Goal: Information Seeking & Learning: Find specific fact

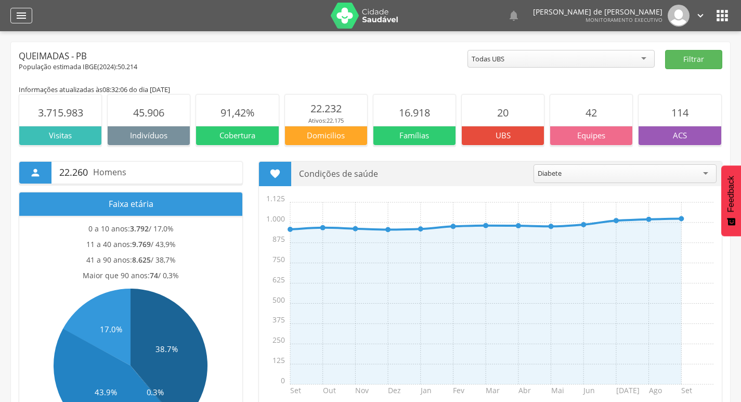
click at [17, 11] on icon "" at bounding box center [21, 15] width 12 height 12
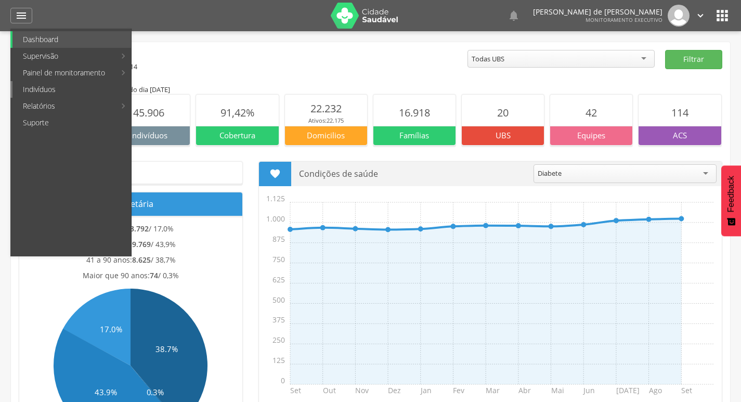
click at [49, 90] on link "Indivíduos" at bounding box center [71, 89] width 119 height 17
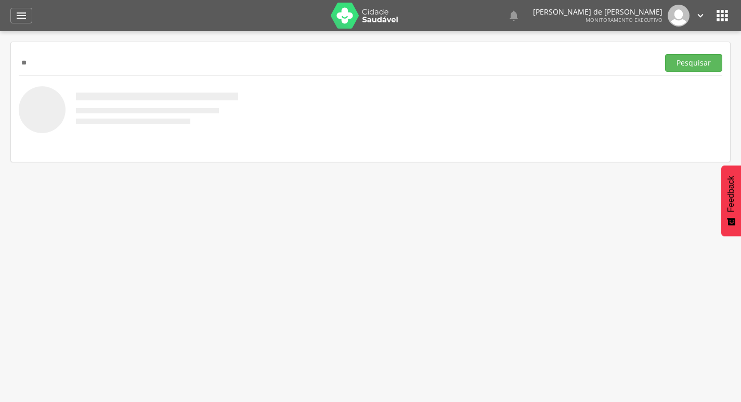
type input "*"
paste input "**********"
click at [665, 54] on button "Pesquisar" at bounding box center [693, 63] width 57 height 18
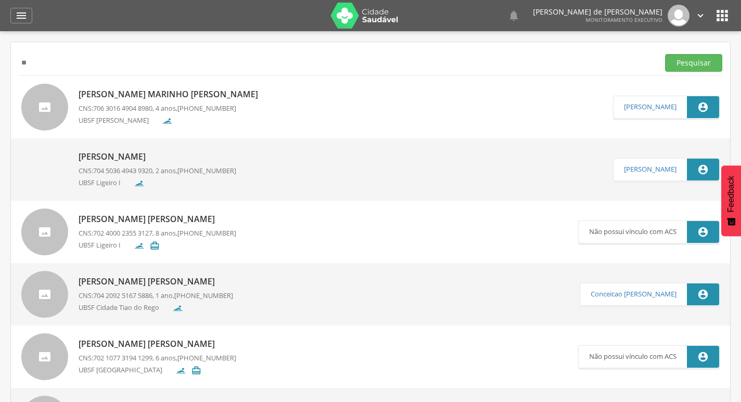
type input "*"
paste input "**********"
click at [665, 54] on button "Pesquisar" at bounding box center [693, 63] width 57 height 18
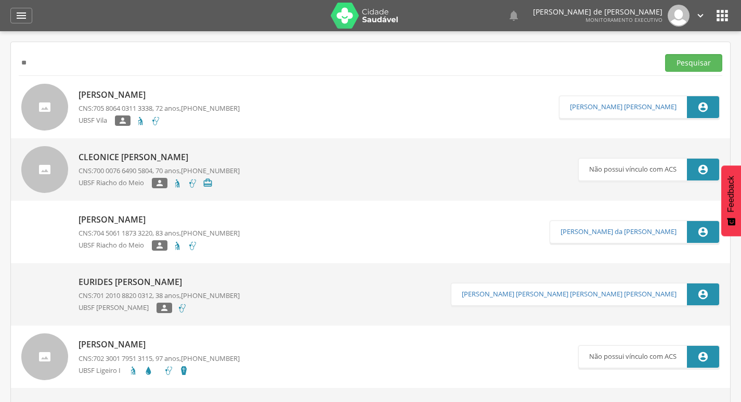
type input "*"
click at [665, 54] on button "Pesquisar" at bounding box center [693, 63] width 57 height 18
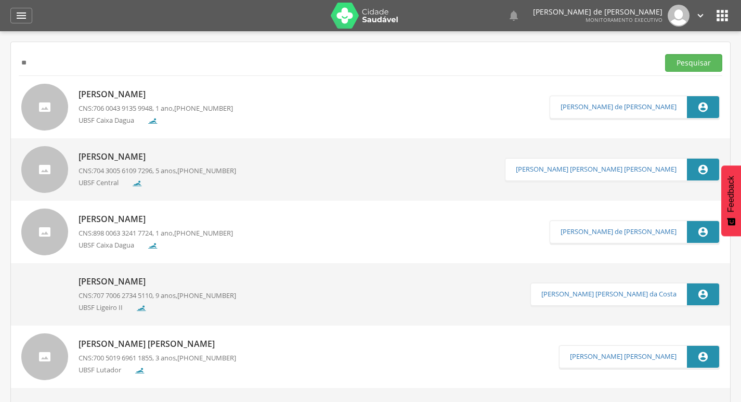
type input "*"
click at [665, 54] on button "Pesquisar" at bounding box center [693, 63] width 57 height 18
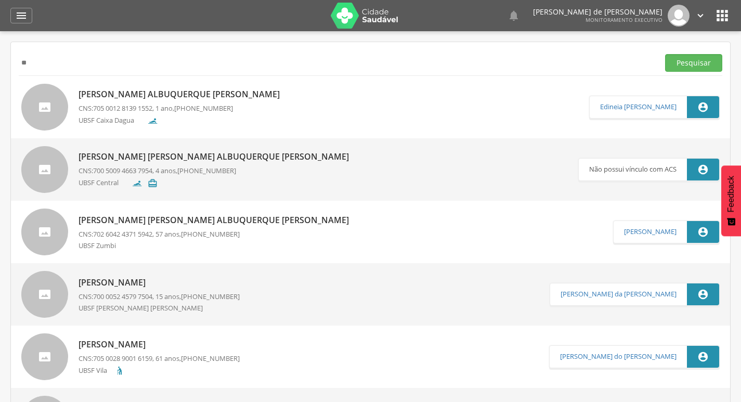
type input "*"
click at [665, 54] on button "Pesquisar" at bounding box center [693, 63] width 57 height 18
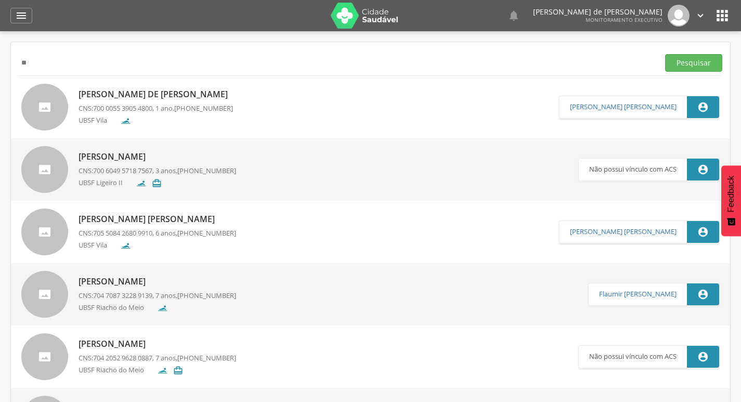
type input "*"
type input "**********"
click at [665, 54] on button "Pesquisar" at bounding box center [693, 63] width 57 height 18
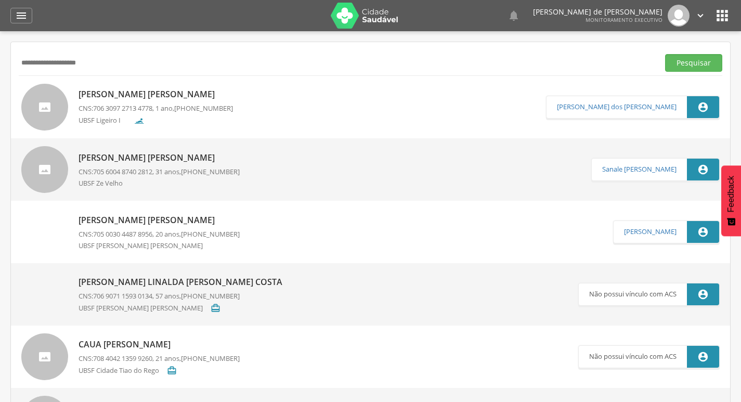
click at [219, 114] on div "[PERSON_NAME] [PERSON_NAME] CNS: 706 3097 2713 4778 , 1 ano, [PHONE_NUMBER] UBS…" at bounding box center [155, 106] width 154 height 43
type input "**********"
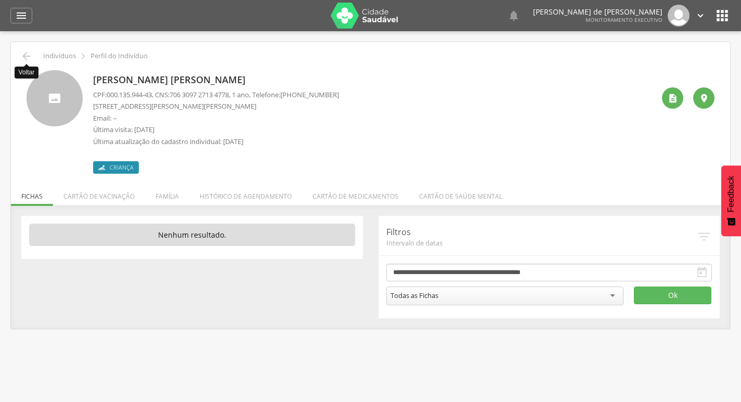
click at [28, 51] on icon "" at bounding box center [26, 56] width 12 height 12
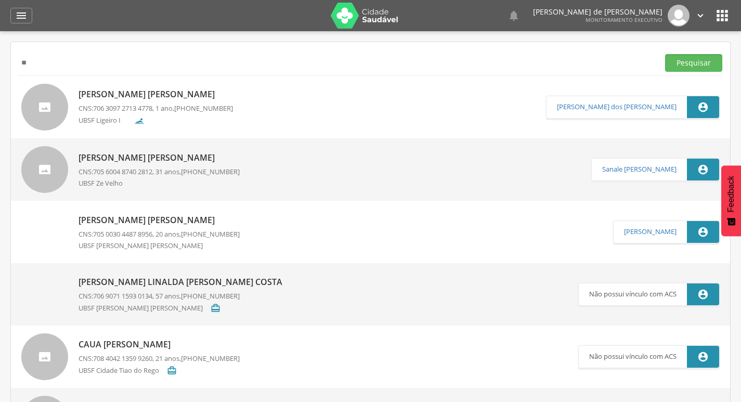
type input "*"
click at [665, 54] on button "Pesquisar" at bounding box center [693, 63] width 57 height 18
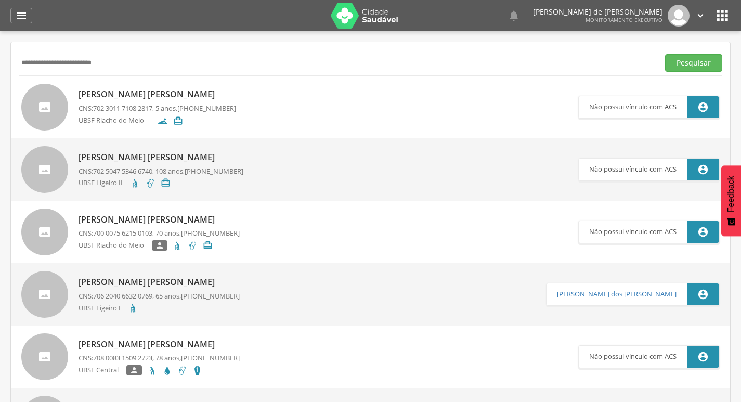
click at [665, 54] on button "Pesquisar" at bounding box center [693, 63] width 57 height 18
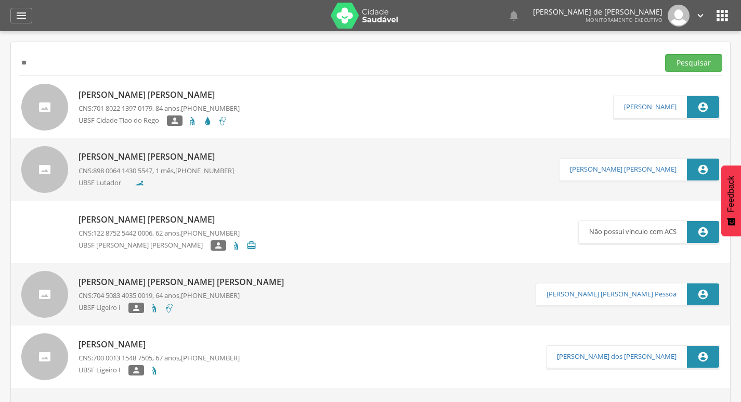
type input "*"
click at [665, 54] on button "Pesquisar" at bounding box center [693, 63] width 57 height 18
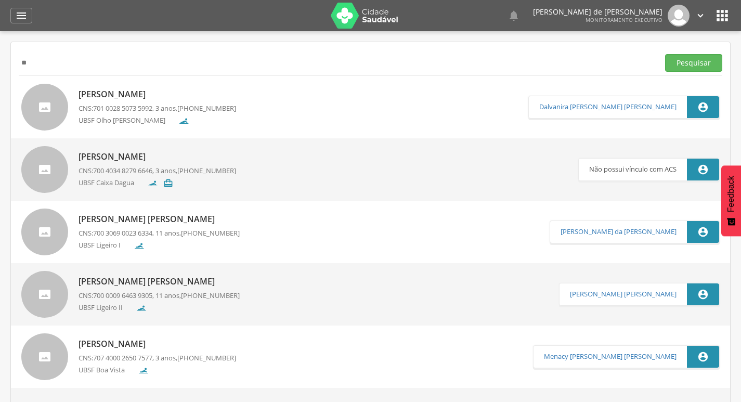
type input "*"
click at [665, 54] on button "Pesquisar" at bounding box center [693, 63] width 57 height 18
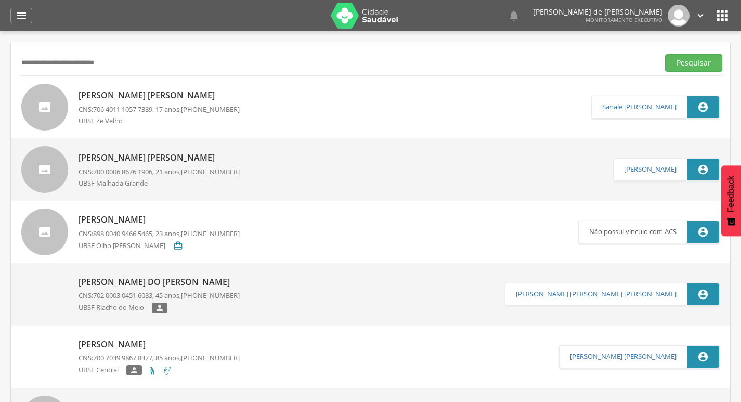
click at [665, 54] on button "Pesquisar" at bounding box center [693, 63] width 57 height 18
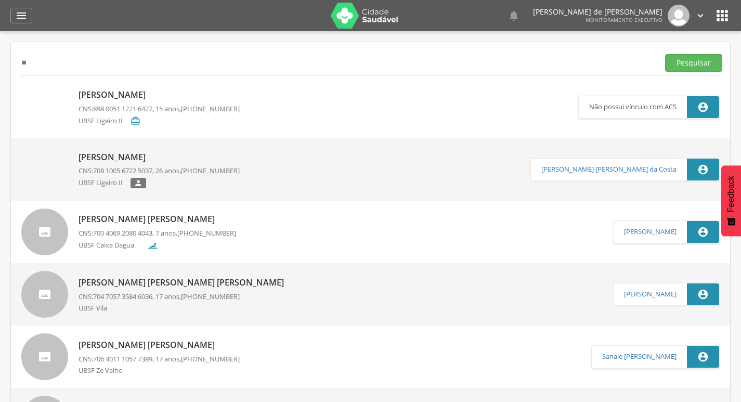
type input "*"
click at [665, 54] on button "Pesquisar" at bounding box center [693, 63] width 57 height 18
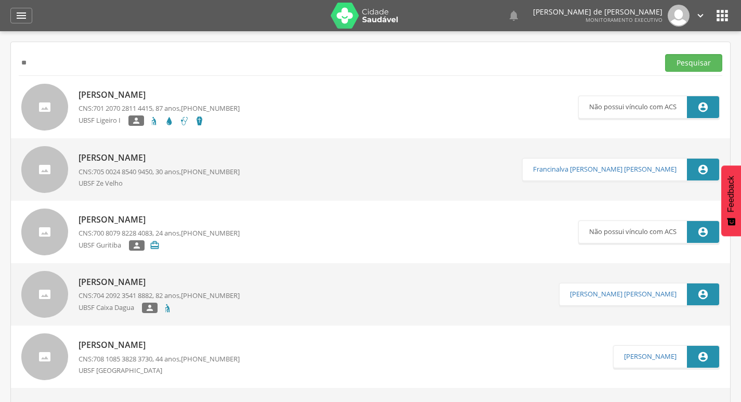
type input "*"
click at [665, 54] on button "Pesquisar" at bounding box center [693, 63] width 57 height 18
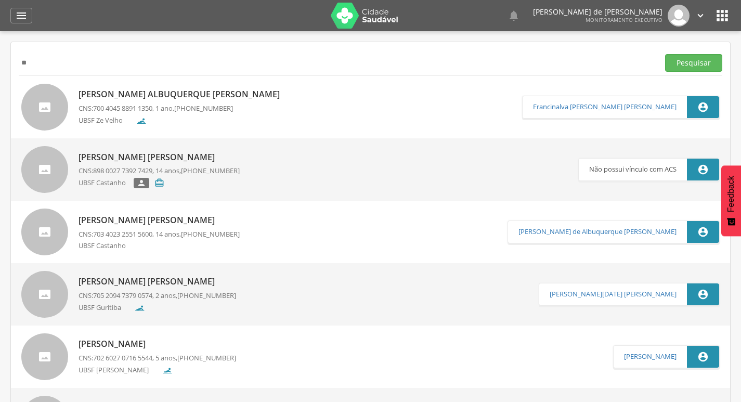
type input "*"
click at [665, 54] on button "Pesquisar" at bounding box center [693, 63] width 57 height 18
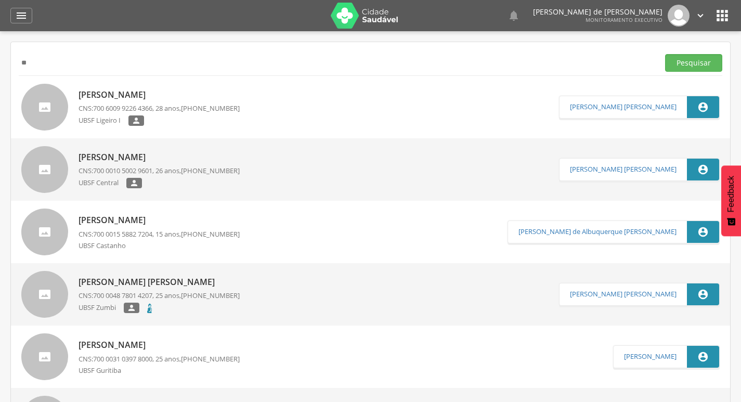
type input "*"
click at [665, 54] on button "Pesquisar" at bounding box center [693, 63] width 57 height 18
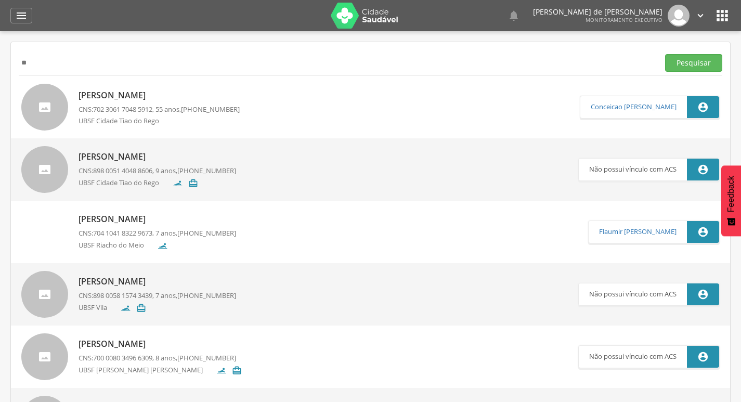
type input "*"
type input "**********"
click at [665, 54] on button "Pesquisar" at bounding box center [693, 63] width 57 height 18
